Goal: Find specific page/section: Find specific page/section

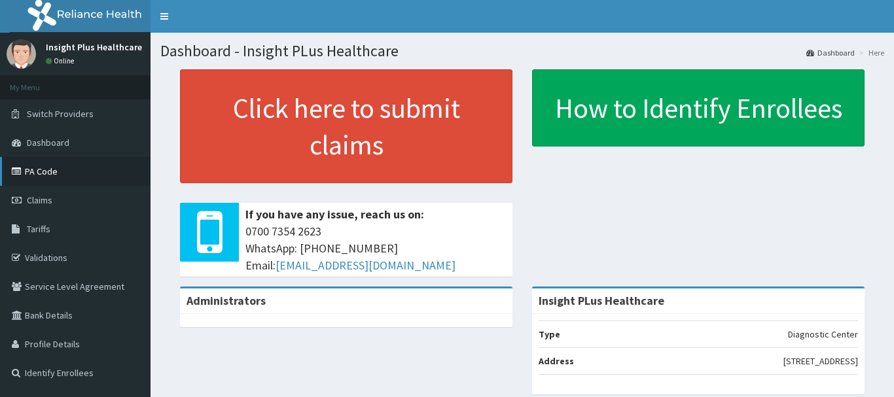
click at [61, 171] on link "PA Code" at bounding box center [75, 171] width 151 height 29
click at [66, 172] on link "PA Code" at bounding box center [75, 171] width 151 height 29
click at [65, 172] on link "PA Code" at bounding box center [75, 171] width 151 height 29
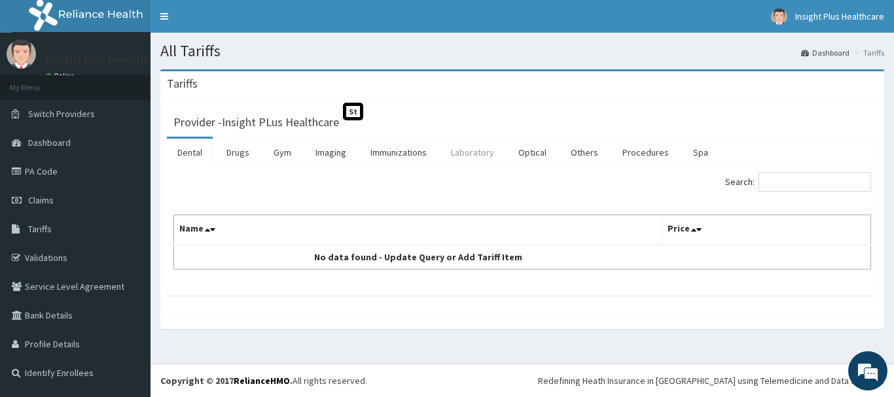
click at [464, 156] on link "Laboratory" at bounding box center [473, 152] width 64 height 27
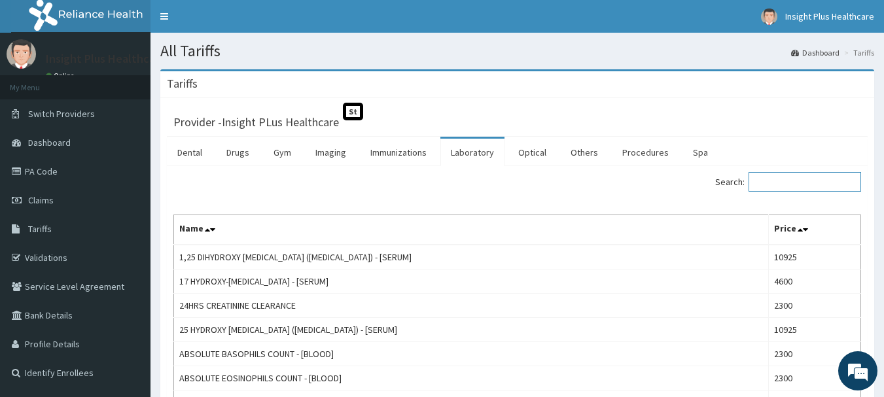
click at [794, 185] on input "Search:" at bounding box center [805, 182] width 113 height 20
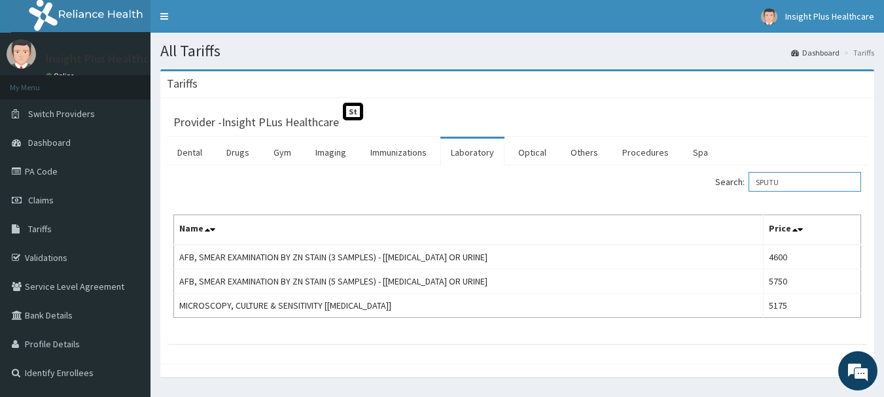
type input "SPUTU"
click at [465, 156] on link "Laboratory" at bounding box center [473, 152] width 64 height 27
click at [328, 158] on link "Imaging" at bounding box center [331, 152] width 52 height 27
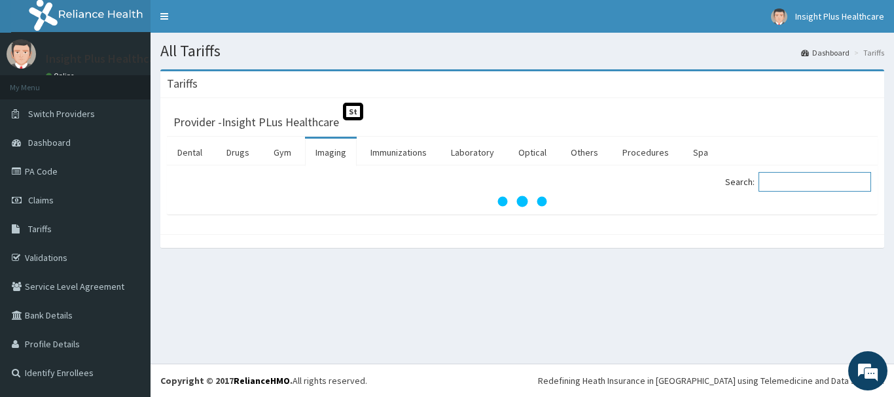
click at [835, 187] on input "Search:" at bounding box center [815, 182] width 113 height 20
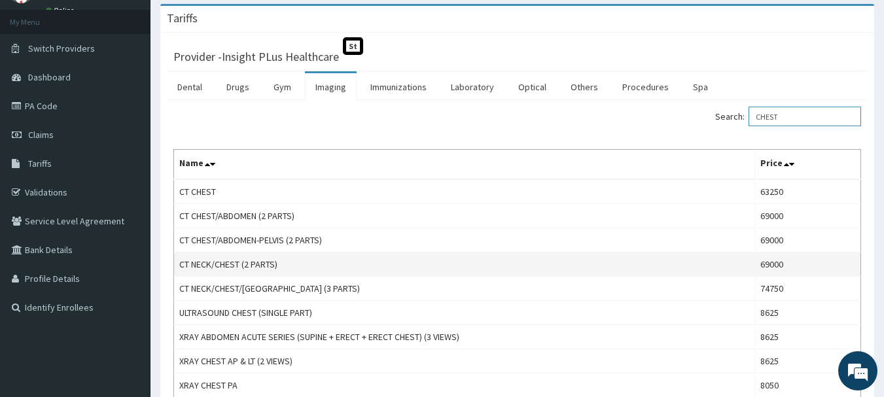
scroll to position [131, 0]
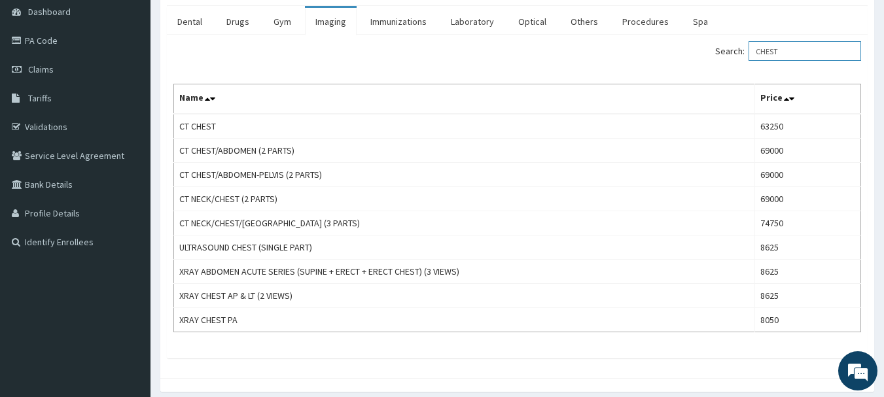
type input "CHEST"
